Goal: Task Accomplishment & Management: Use online tool/utility

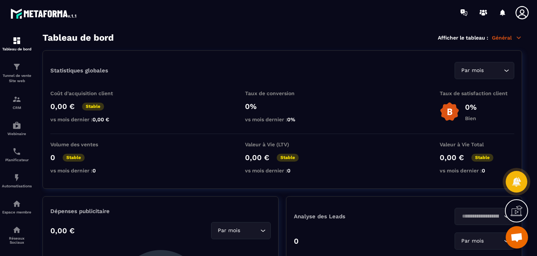
scroll to position [1347, 0]
click at [14, 81] on p "Tunnel de vente Site web" at bounding box center [17, 78] width 30 height 10
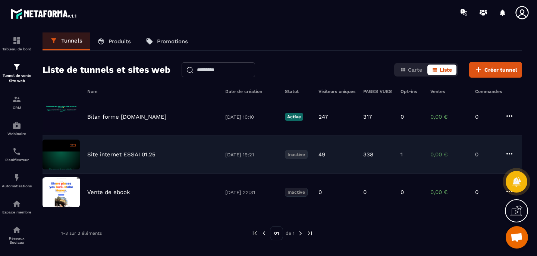
click at [121, 156] on p "Site internet ESSAI 01.25" at bounding box center [121, 154] width 68 height 7
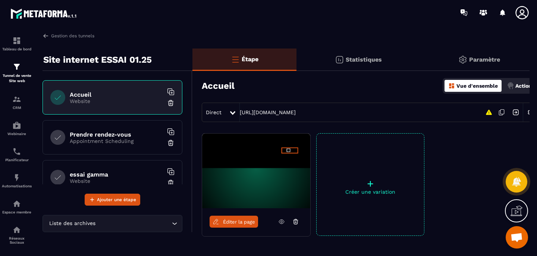
click at [232, 224] on span "Éditer la page" at bounding box center [239, 222] width 32 height 6
